Goal: Task Accomplishment & Management: Manage account settings

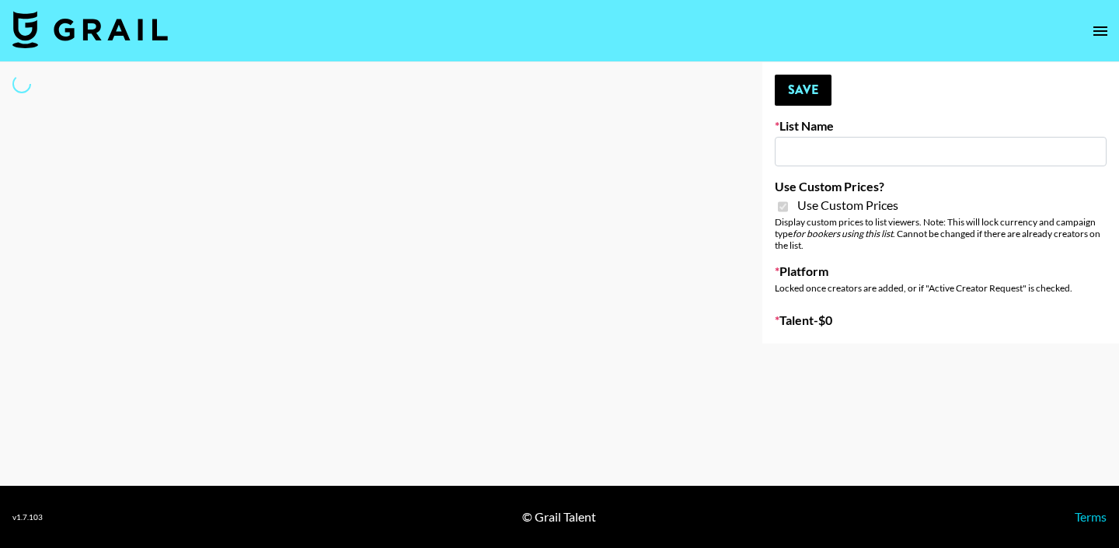
type input "[PERSON_NAME] - Relatable ([DATE])"
checkbox input "true"
select select "Brand"
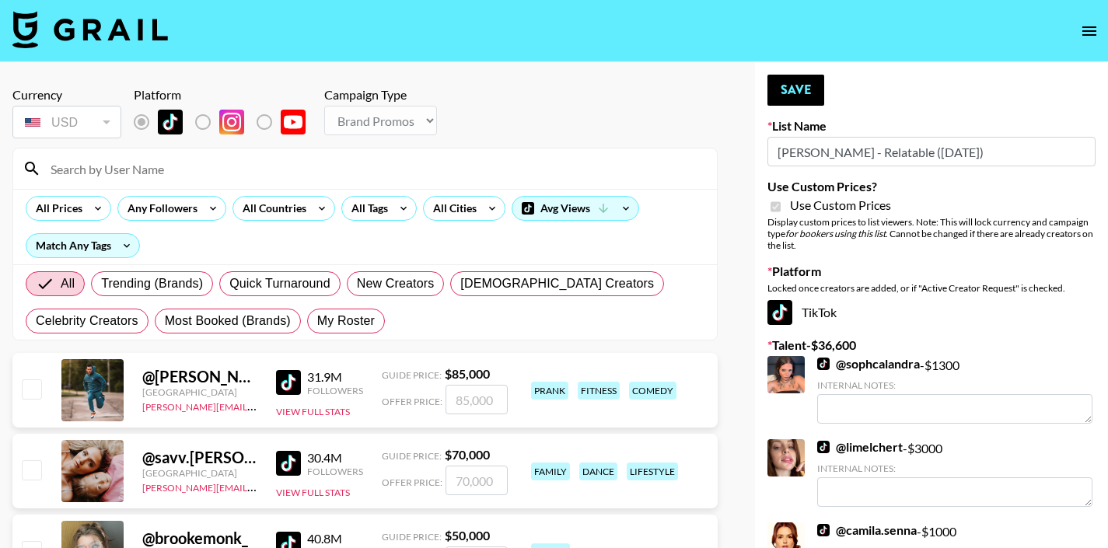
click at [385, 169] on input at bounding box center [374, 168] width 666 height 25
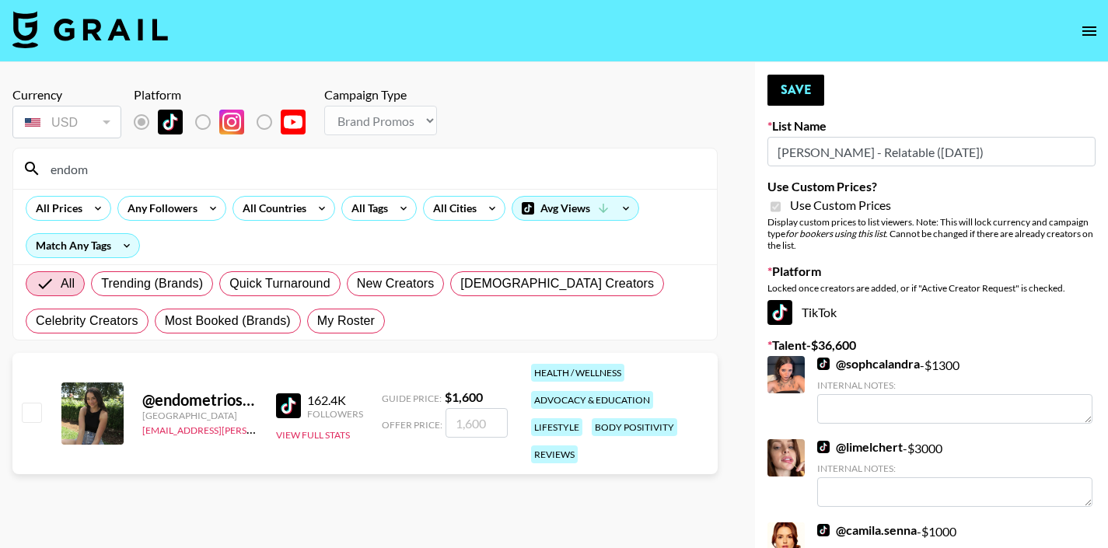
type input "endom"
drag, startPoint x: 417, startPoint y: 148, endPoint x: 28, endPoint y: 416, distance: 472.5
click at [28, 416] on input "checkbox" at bounding box center [31, 412] width 19 height 19
checkbox input "true"
type input "1600"
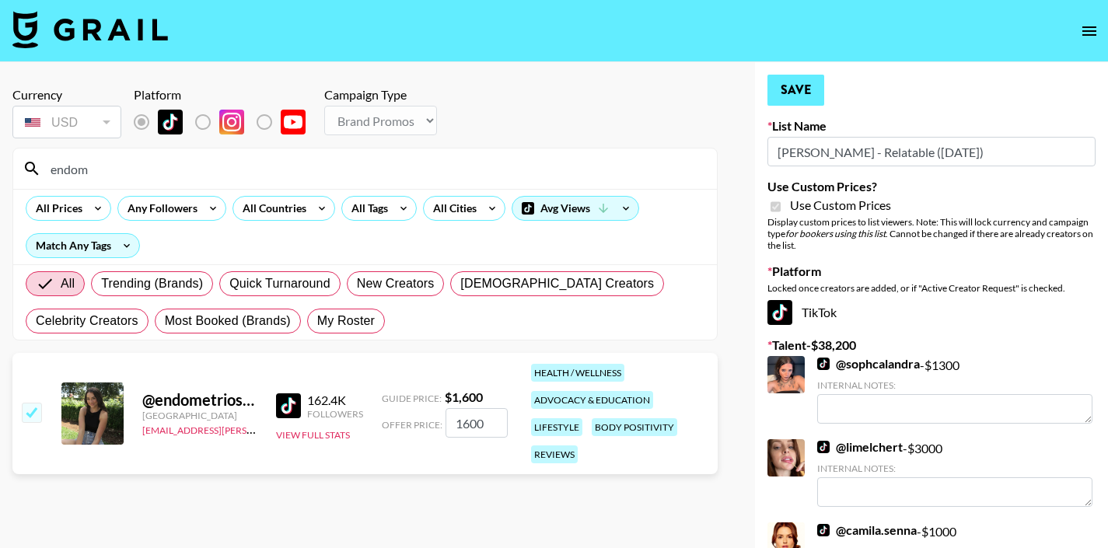
click at [798, 84] on button "Save" at bounding box center [795, 90] width 57 height 31
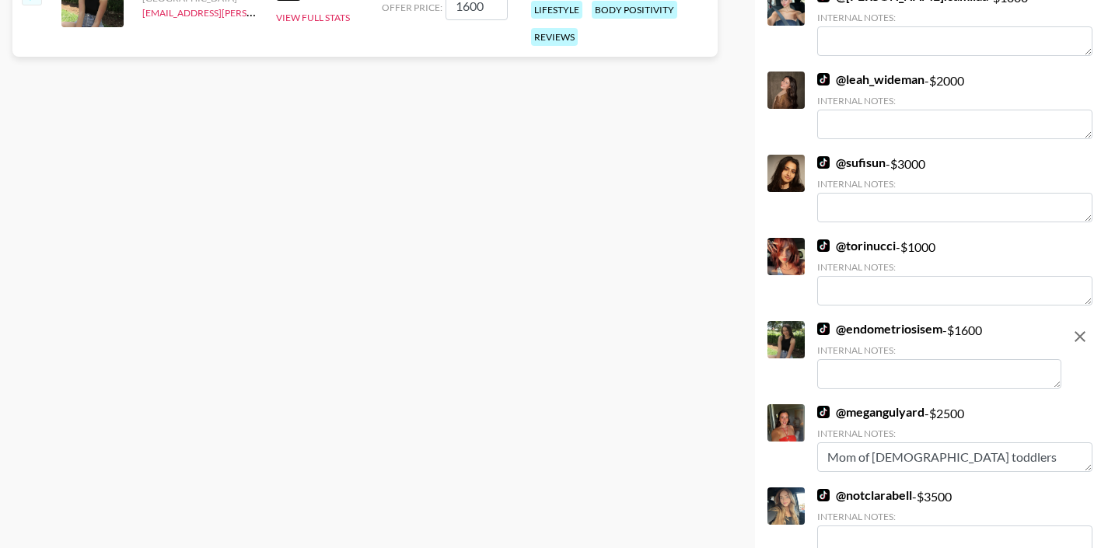
scroll to position [499, 0]
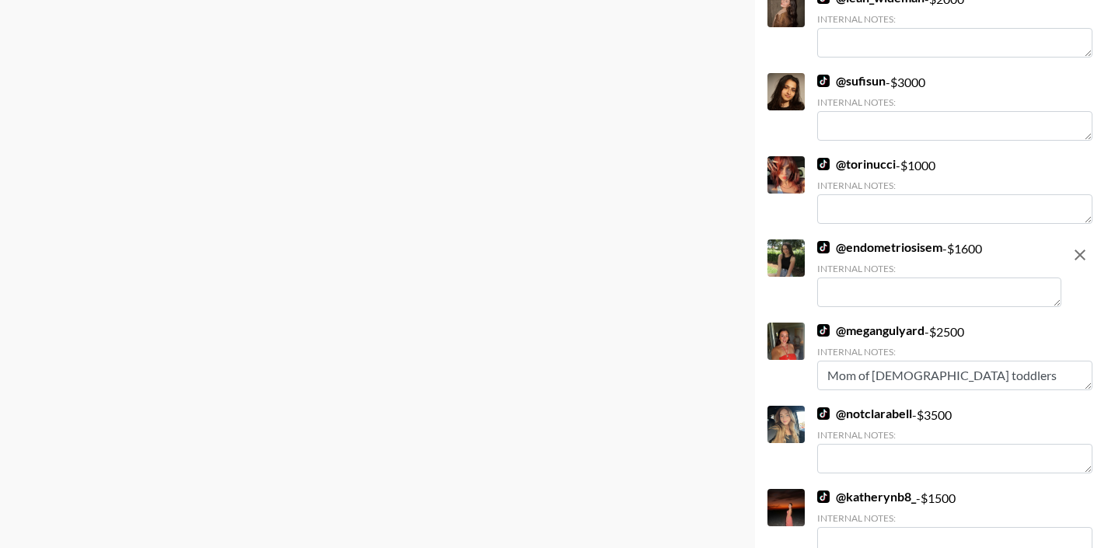
click at [912, 296] on textarea at bounding box center [939, 293] width 244 height 30
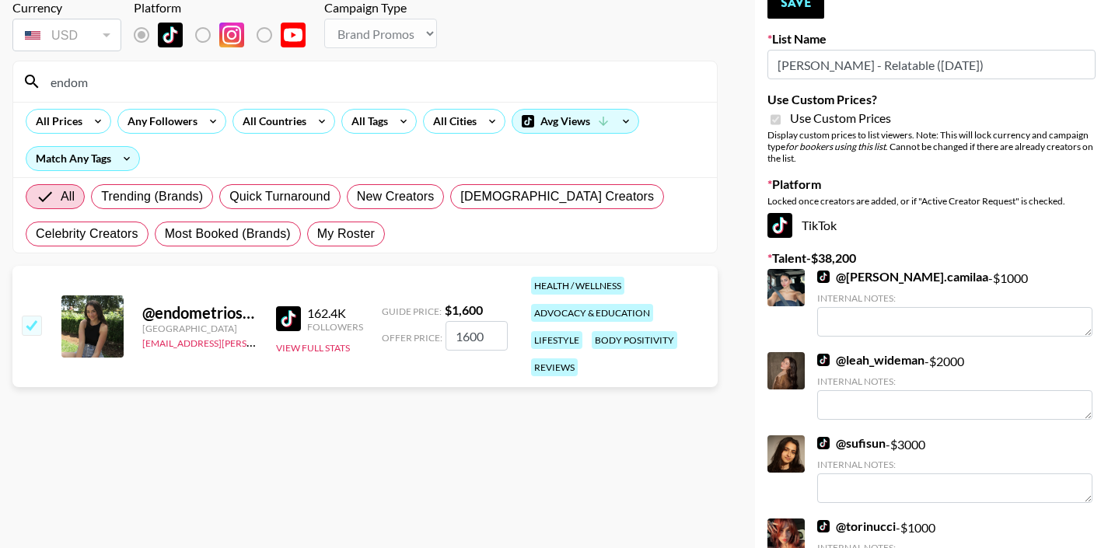
scroll to position [0, 0]
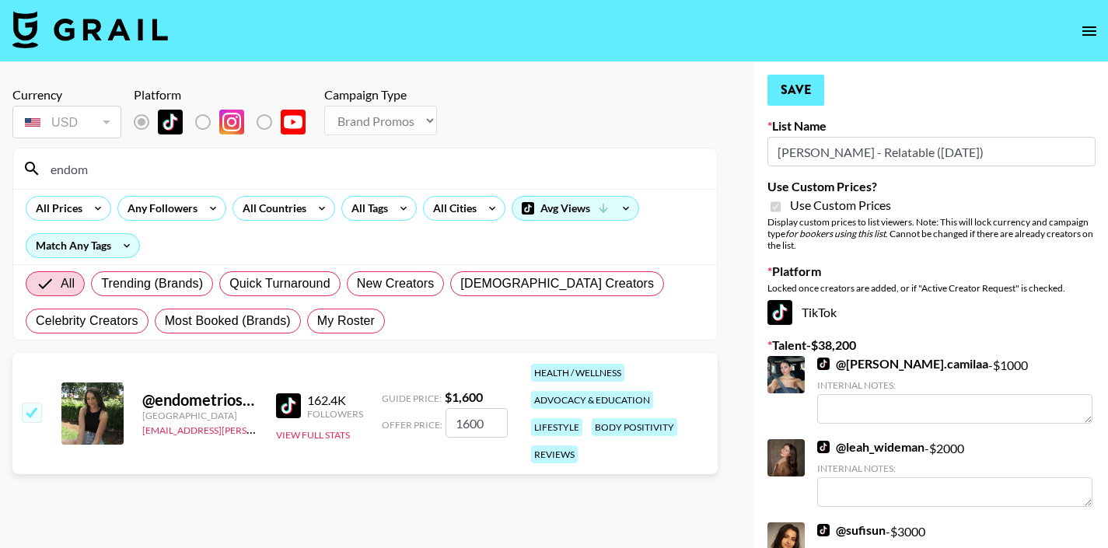
type textarea "also health conscious / health niche"
click at [810, 89] on button "Save" at bounding box center [795, 90] width 57 height 31
